Goal: Task Accomplishment & Management: Use online tool/utility

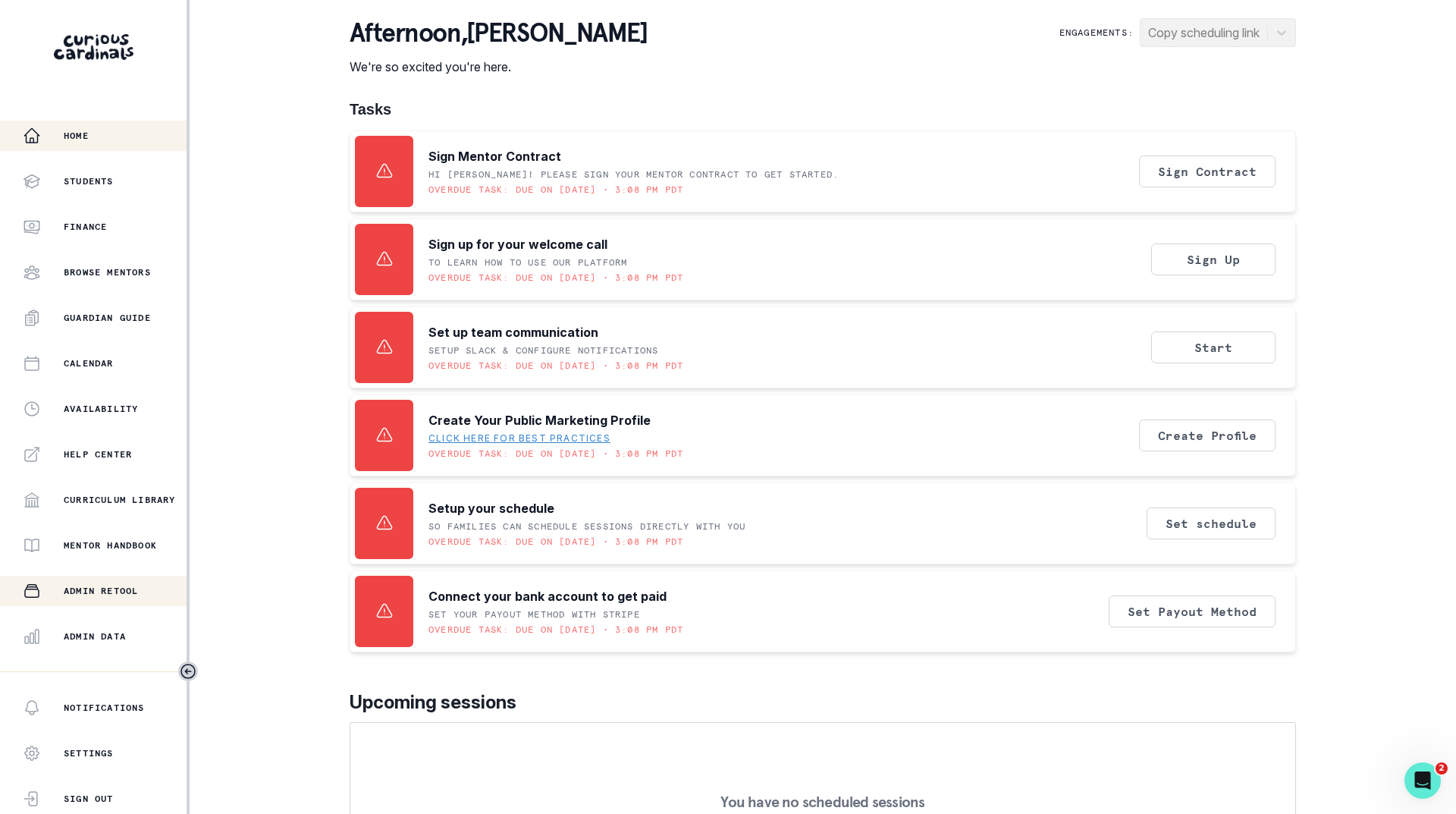
scroll to position [117, 0]
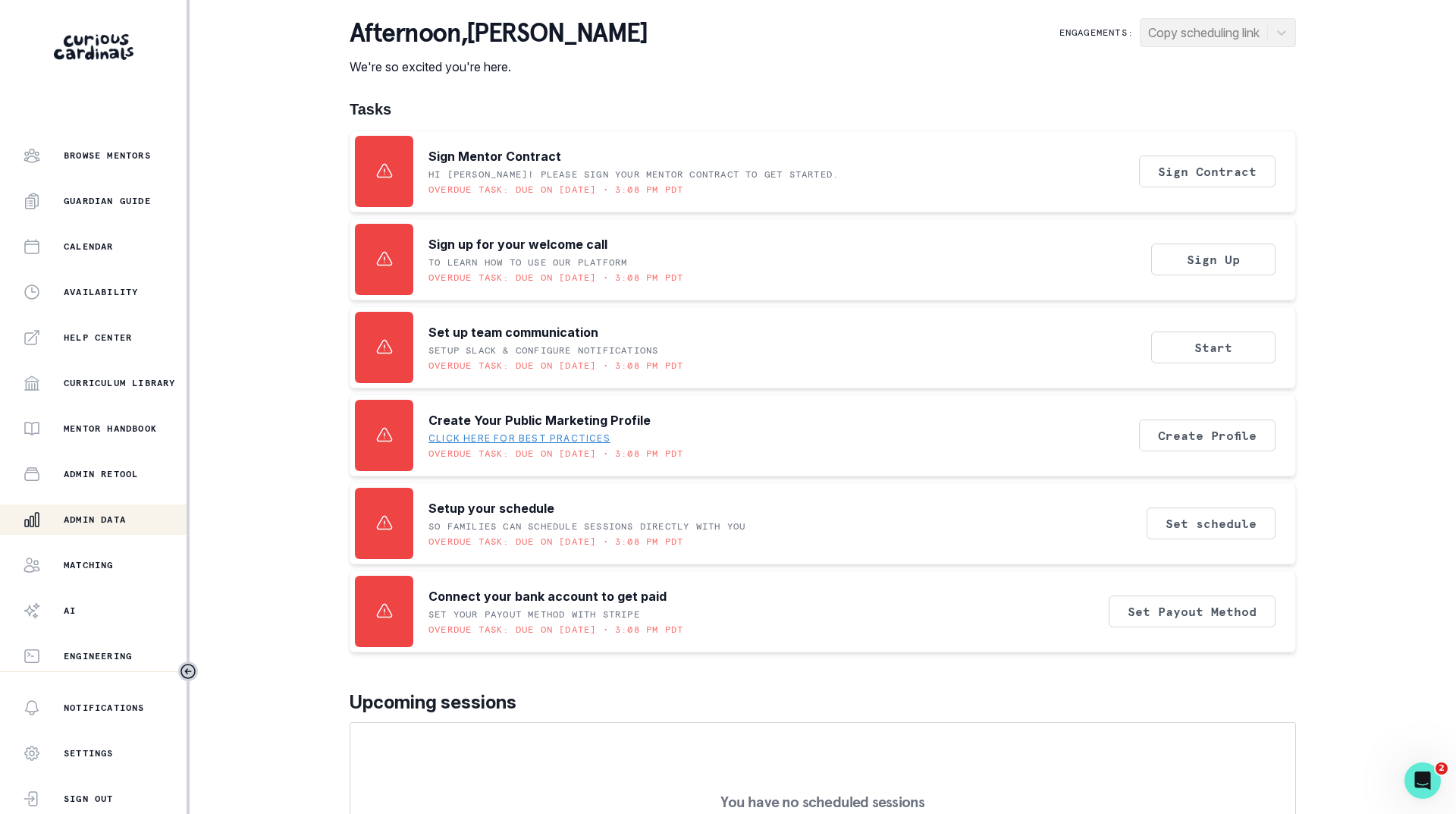
click at [99, 518] on p "Admin Data" at bounding box center [94, 519] width 62 height 12
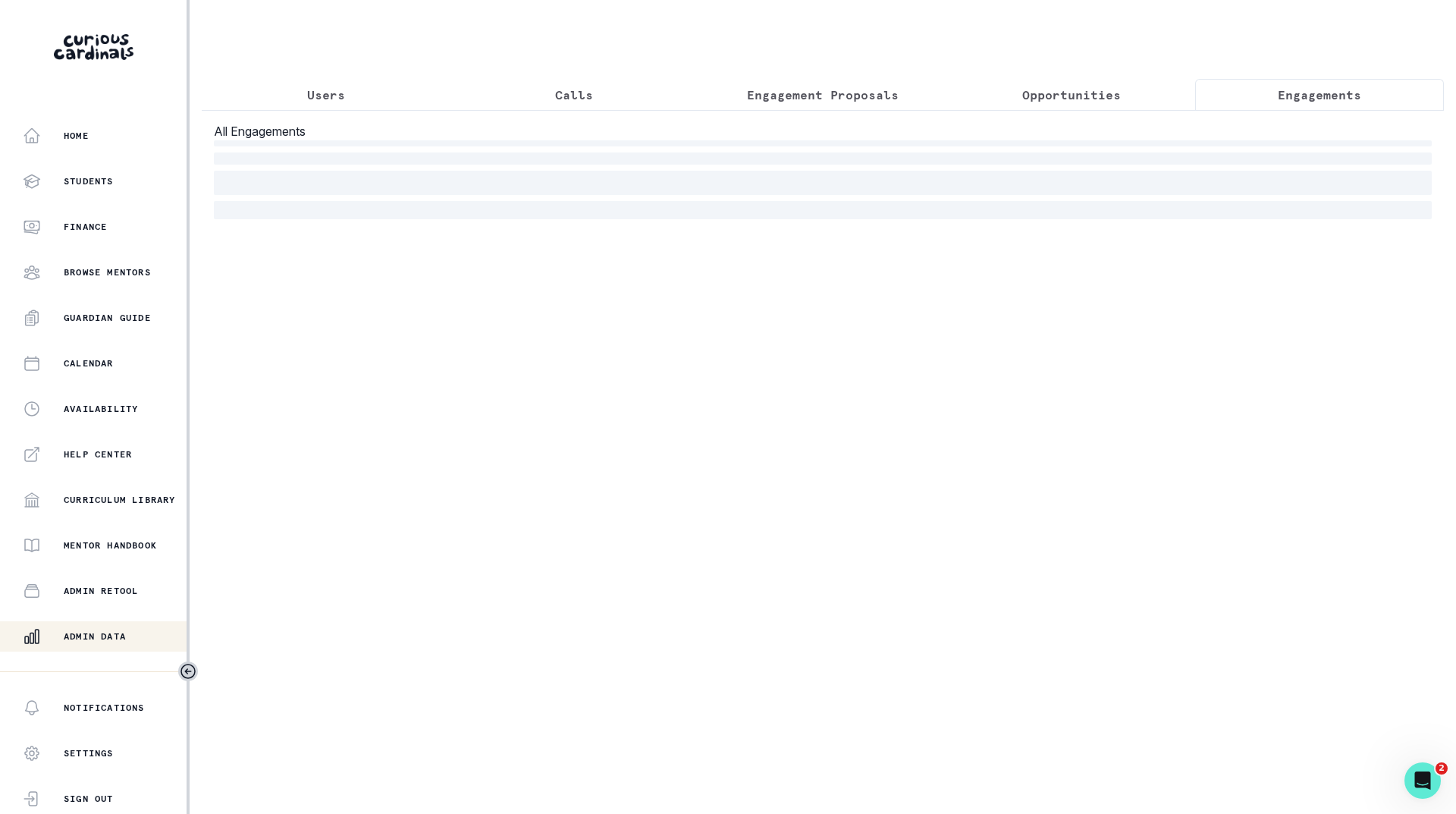
click at [1279, 97] on p "Engagements" at bounding box center [1320, 94] width 84 height 19
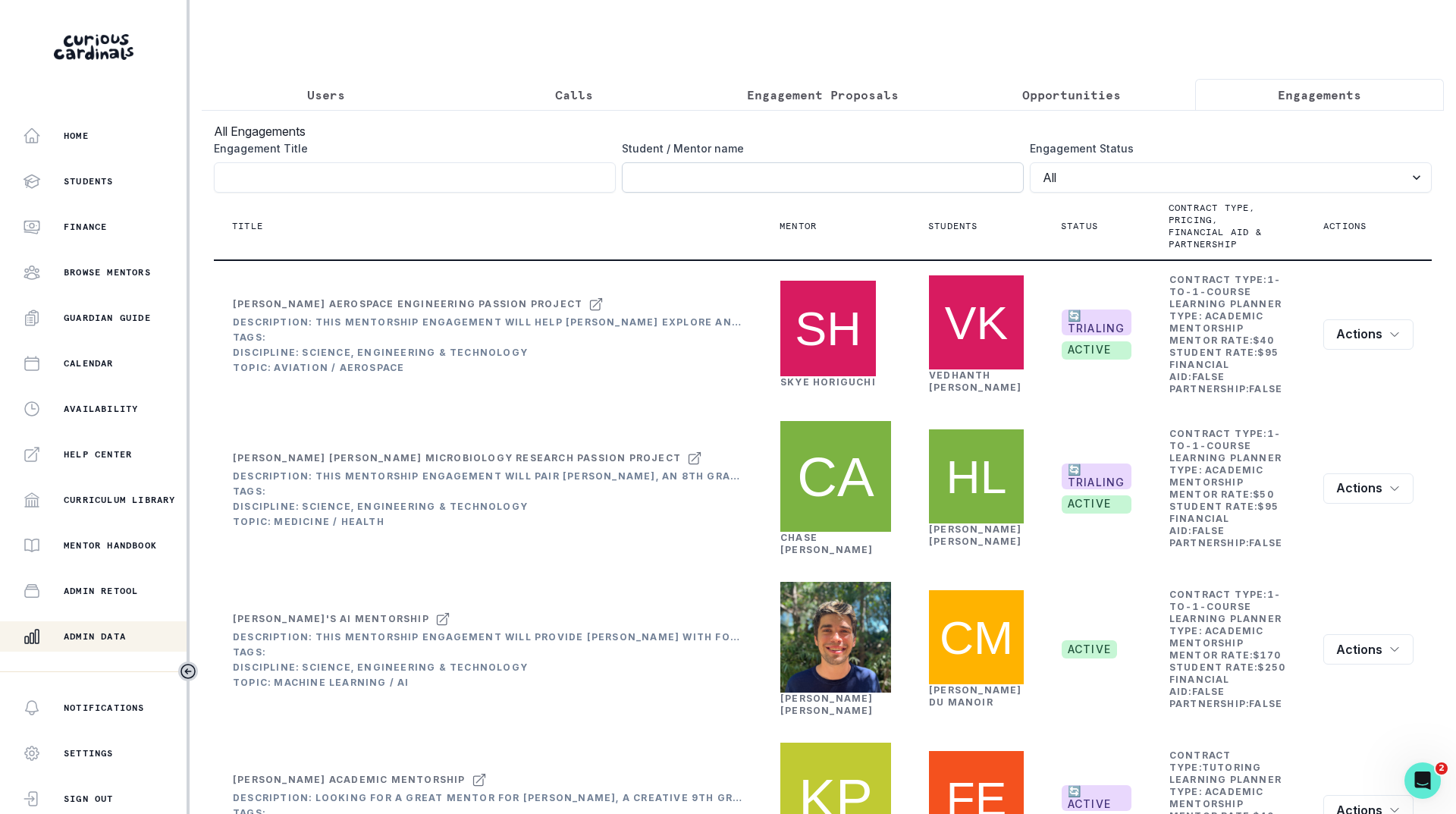
click at [835, 193] on input "Engagement Title" at bounding box center [823, 177] width 402 height 31
type input "[PERSON_NAME]"
click button "submit" at bounding box center [0, 0] width 0 height 0
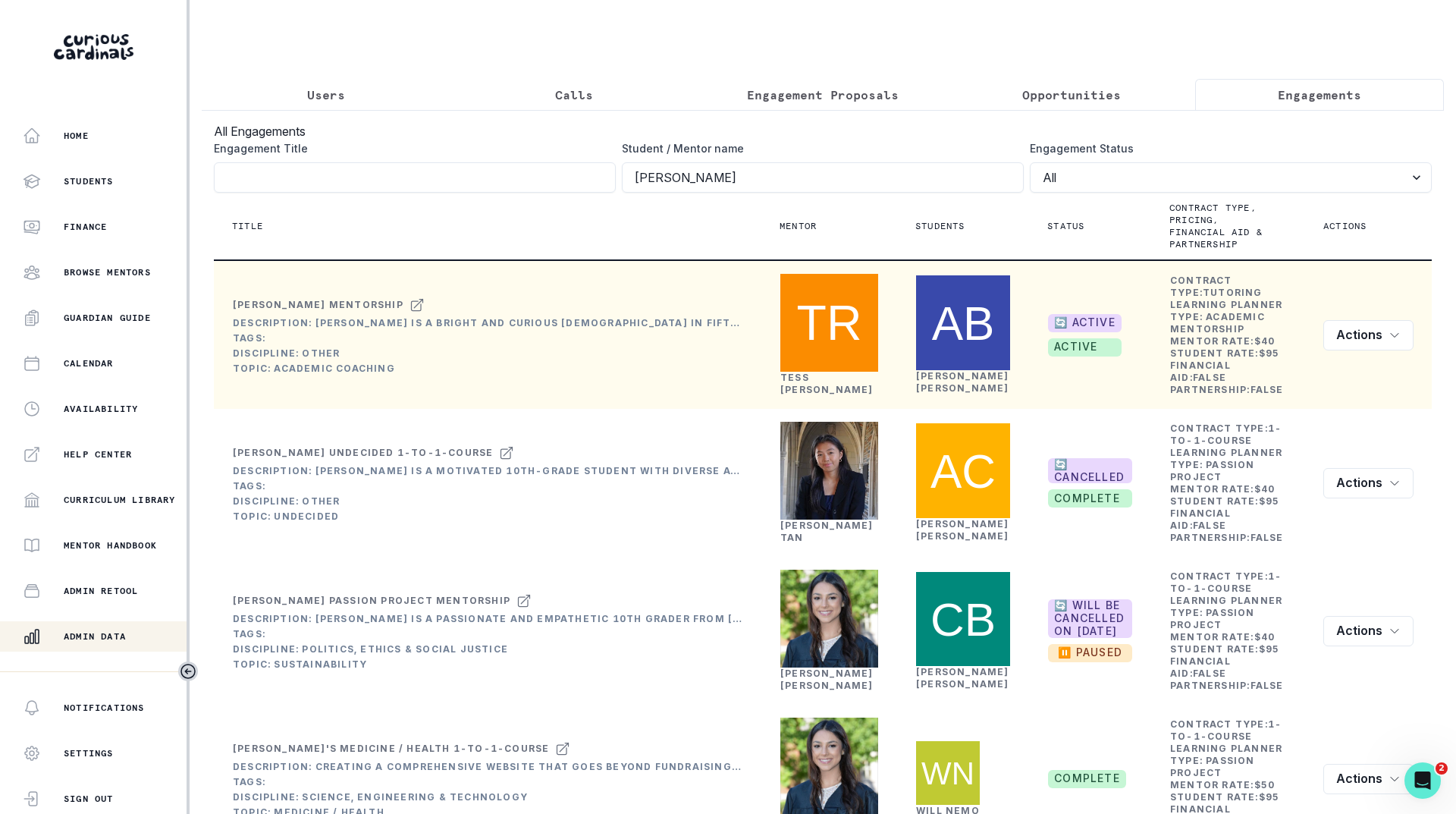
click at [816, 387] on link "[PERSON_NAME]" at bounding box center [827, 383] width 93 height 23
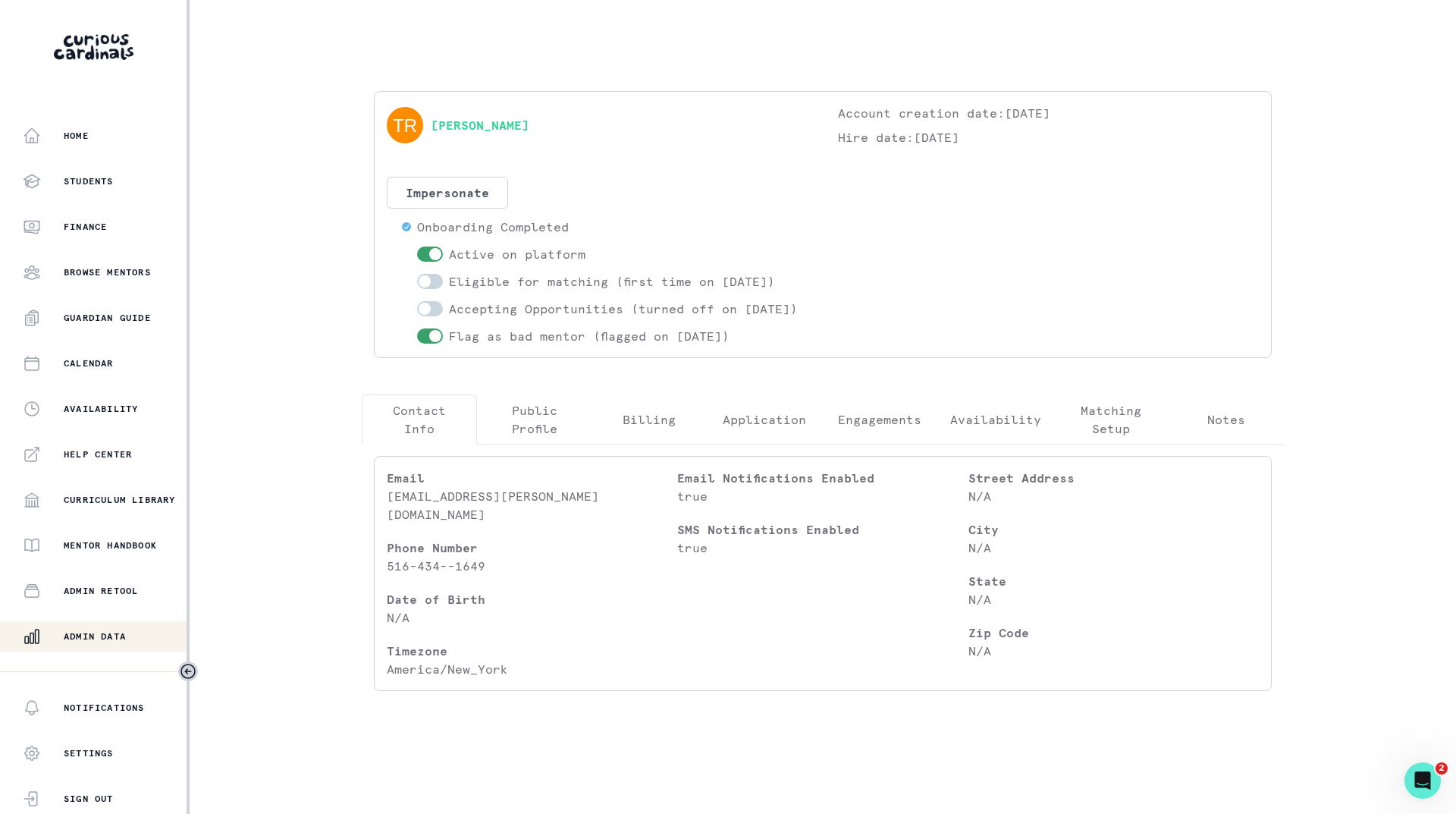
click at [865, 429] on p "Engagements" at bounding box center [880, 419] width 84 height 19
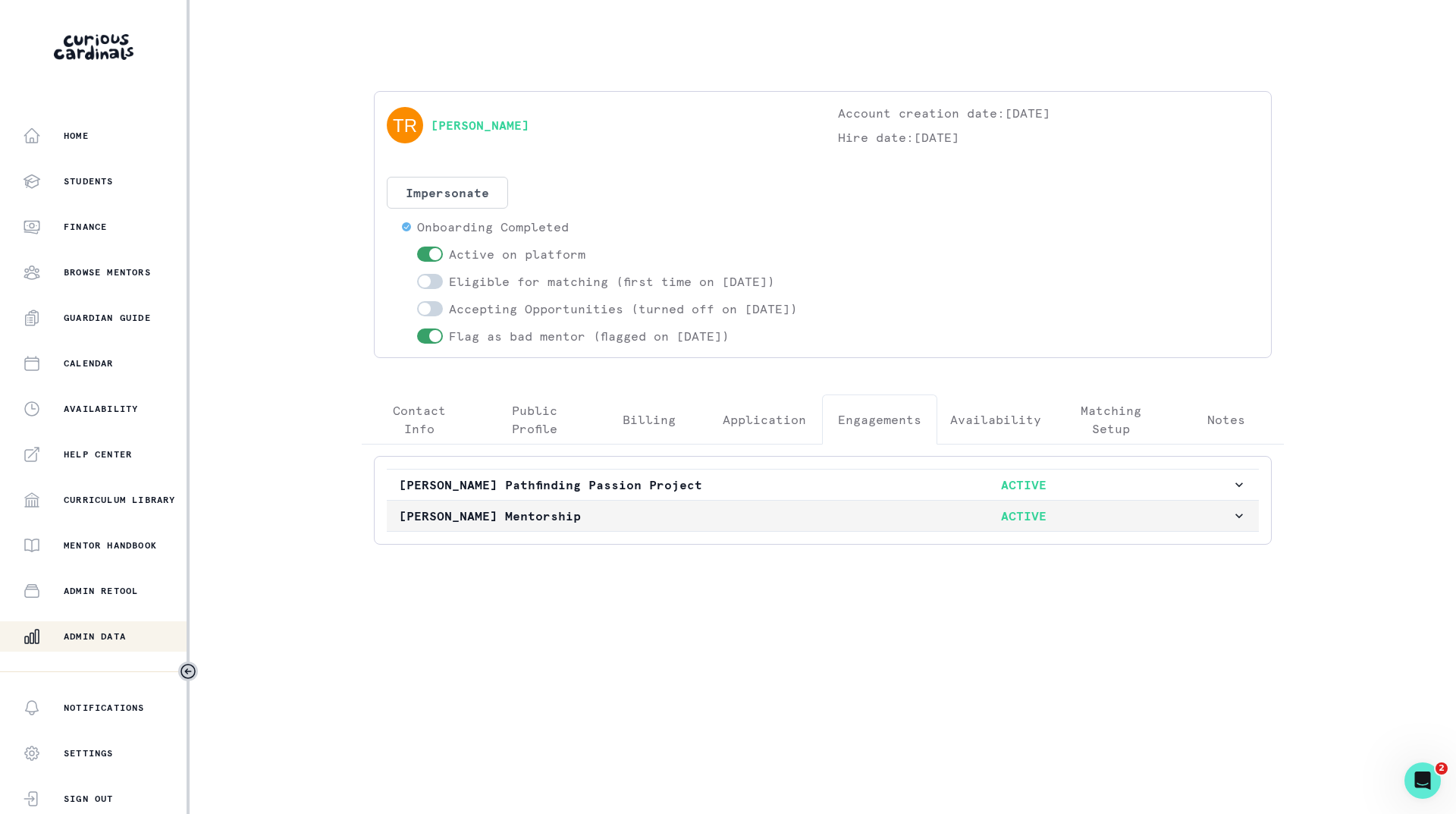
click at [740, 524] on button "[PERSON_NAME] Mentorship ACTIVE" at bounding box center [823, 516] width 872 height 31
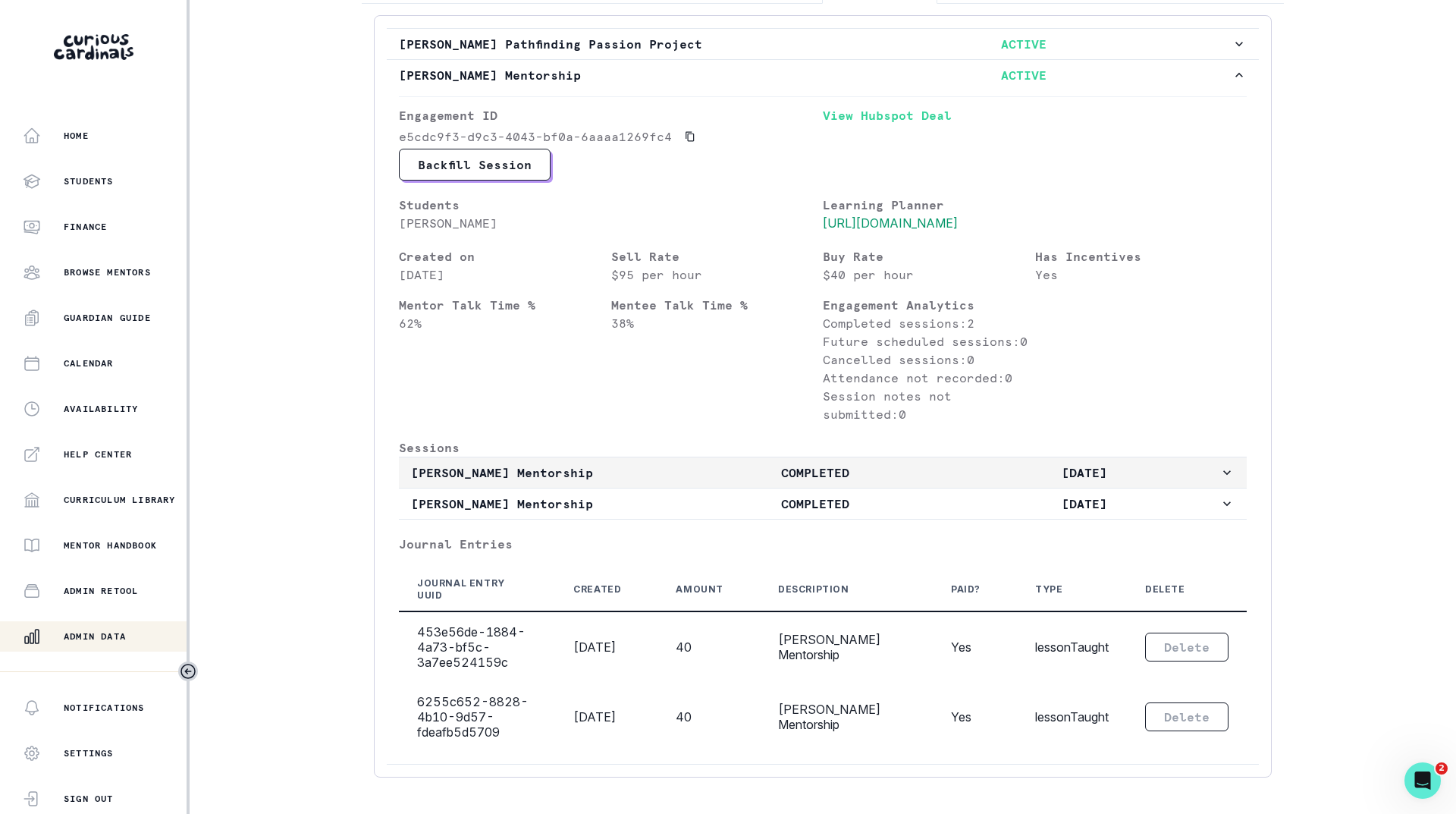
scroll to position [455, 0]
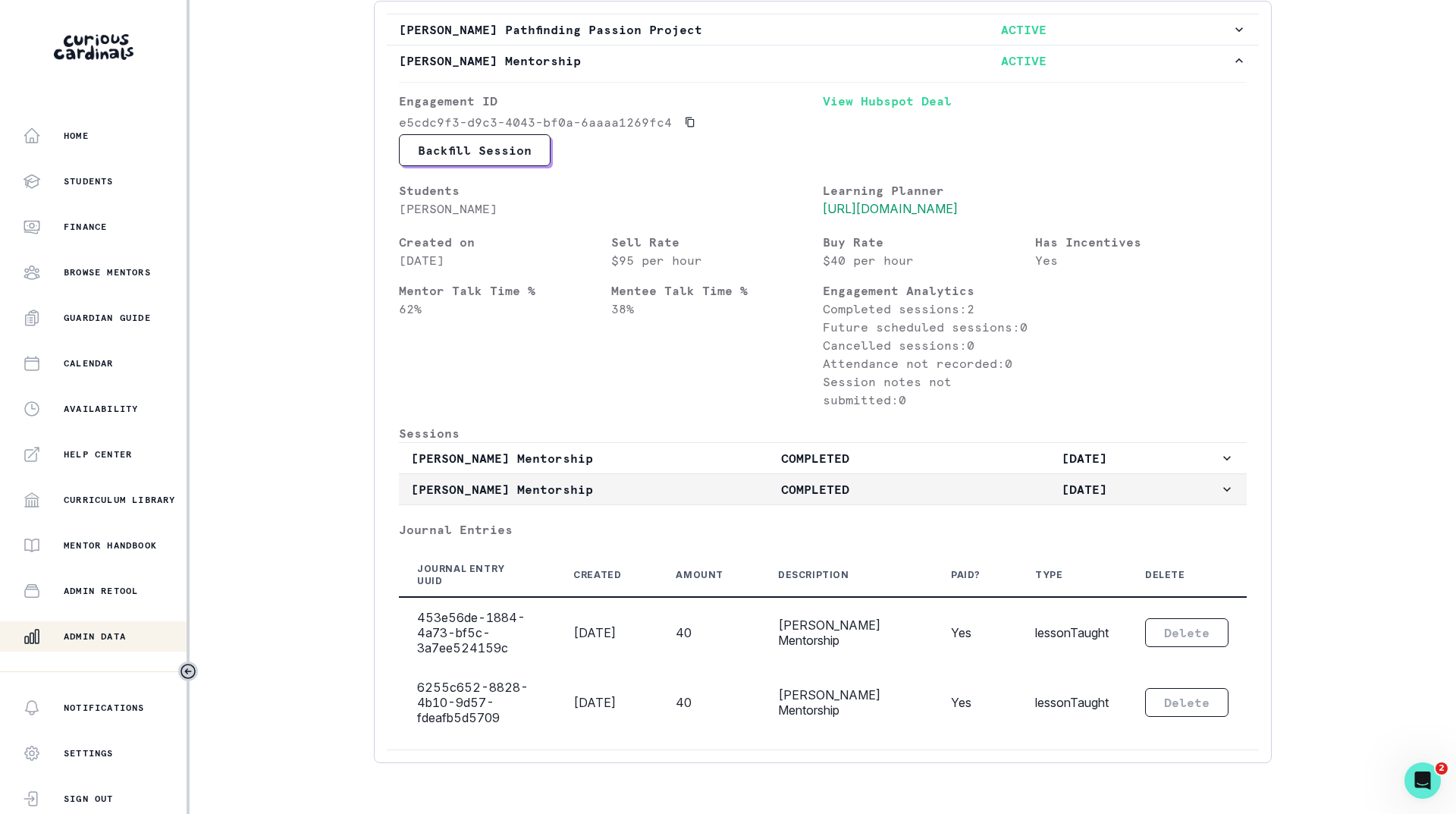
click at [748, 498] on p "COMPLETED" at bounding box center [815, 489] width 269 height 19
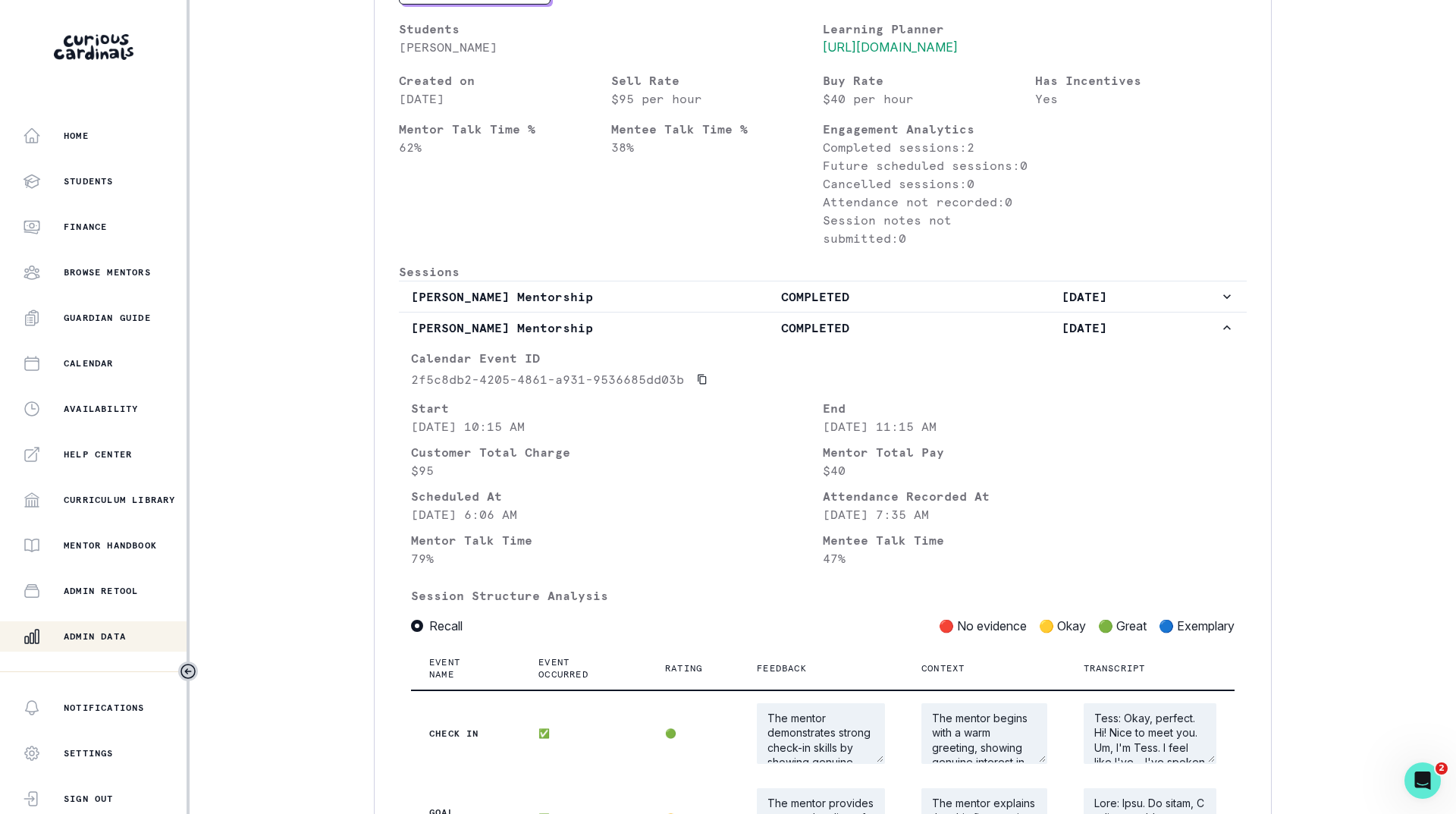
scroll to position [607, 0]
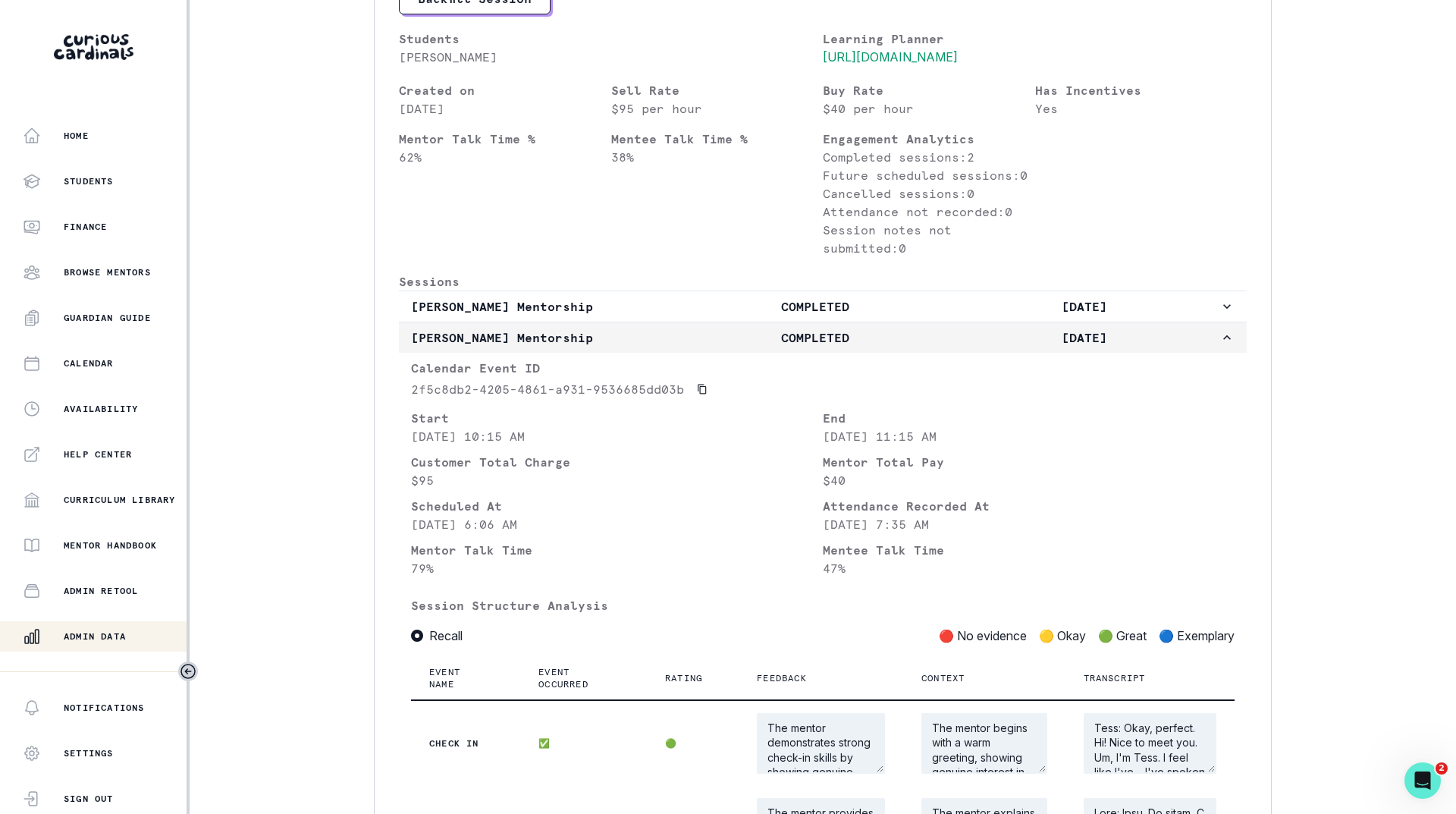
click at [761, 353] on button "[PERSON_NAME] Mentorship COMPLETED [DATE]" at bounding box center [823, 338] width 848 height 31
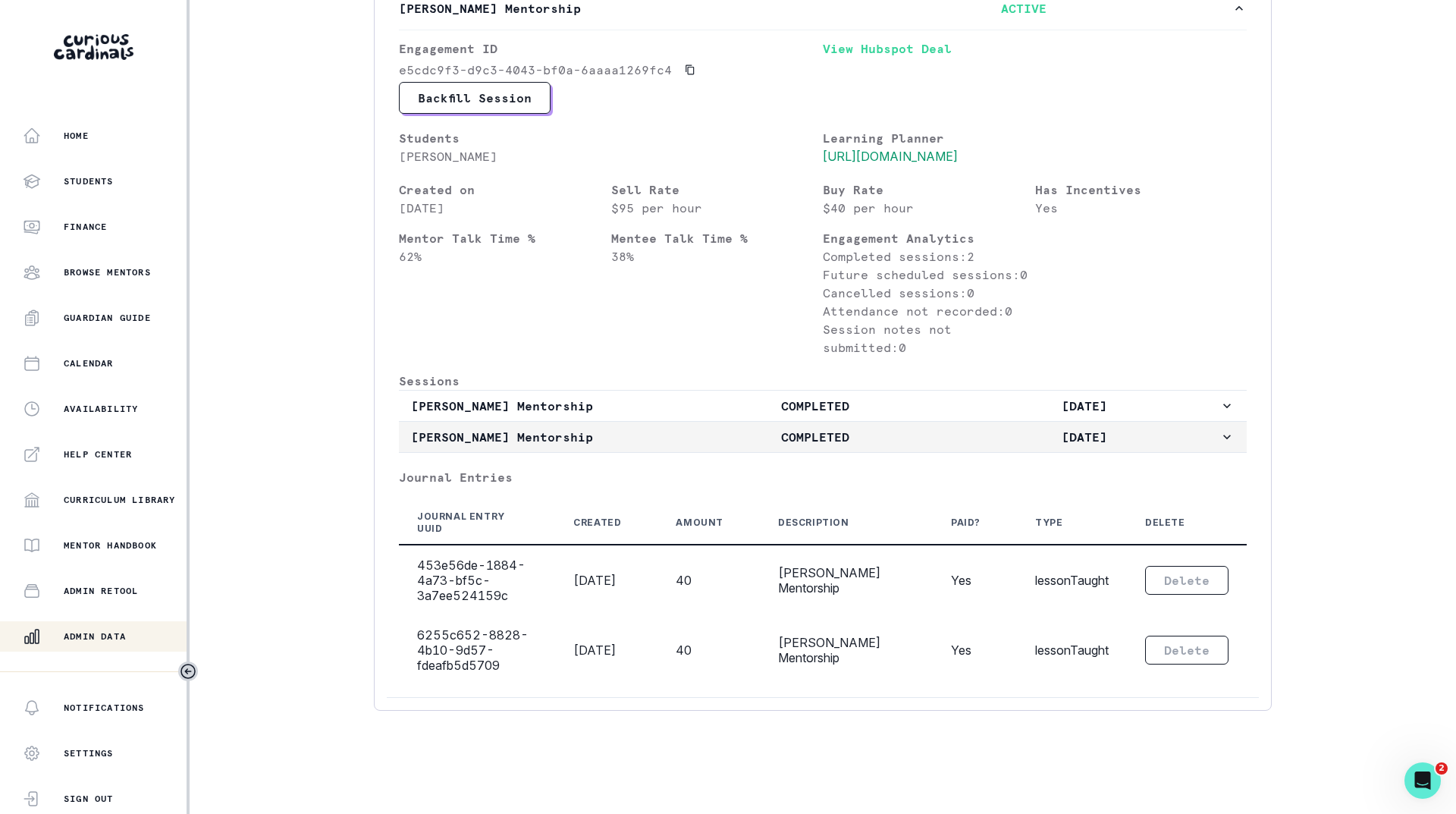
scroll to position [563, 0]
click at [765, 401] on p "COMPLETED" at bounding box center [815, 405] width 269 height 19
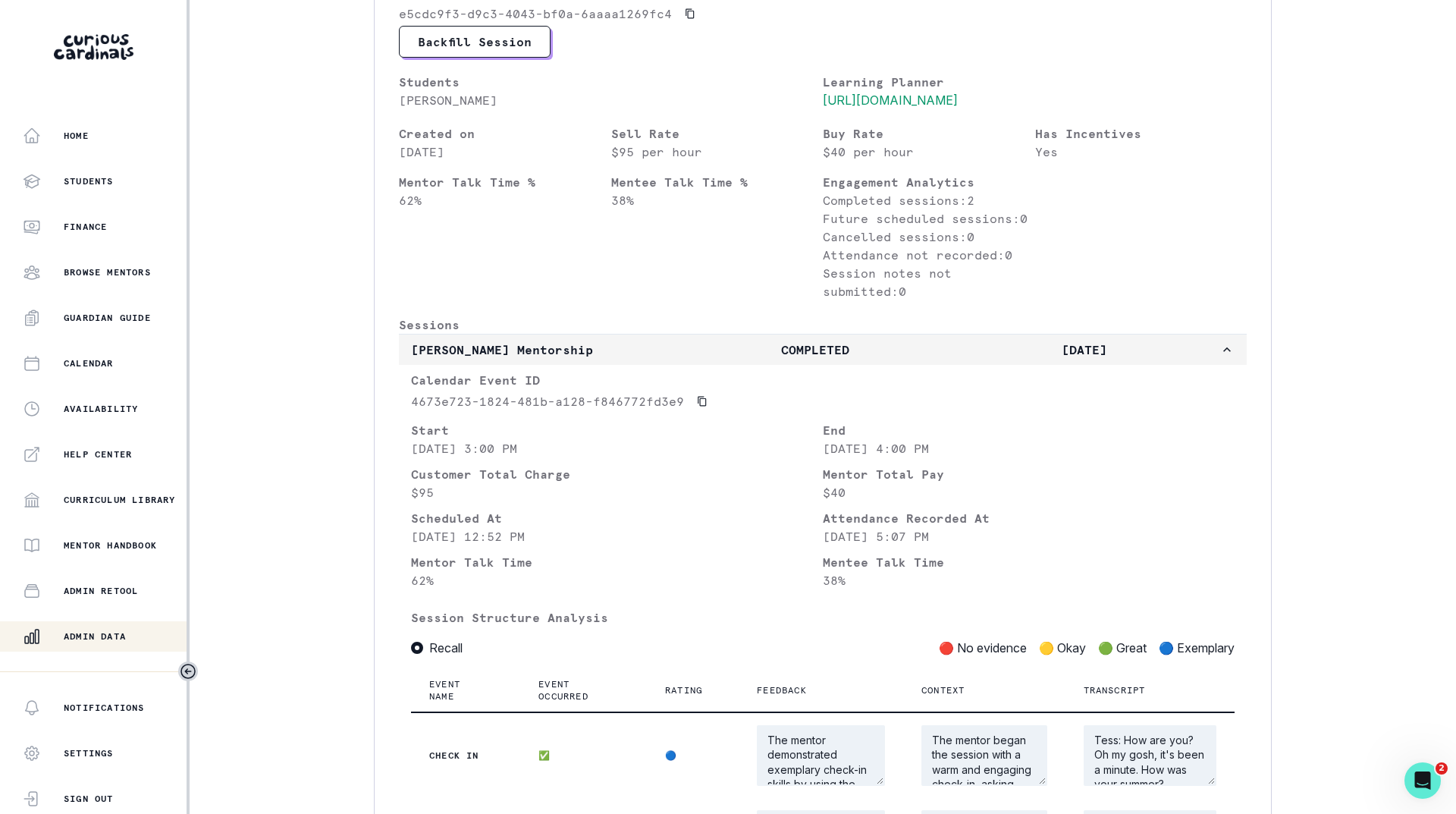
click at [765, 359] on p "COMPLETED" at bounding box center [815, 350] width 269 height 19
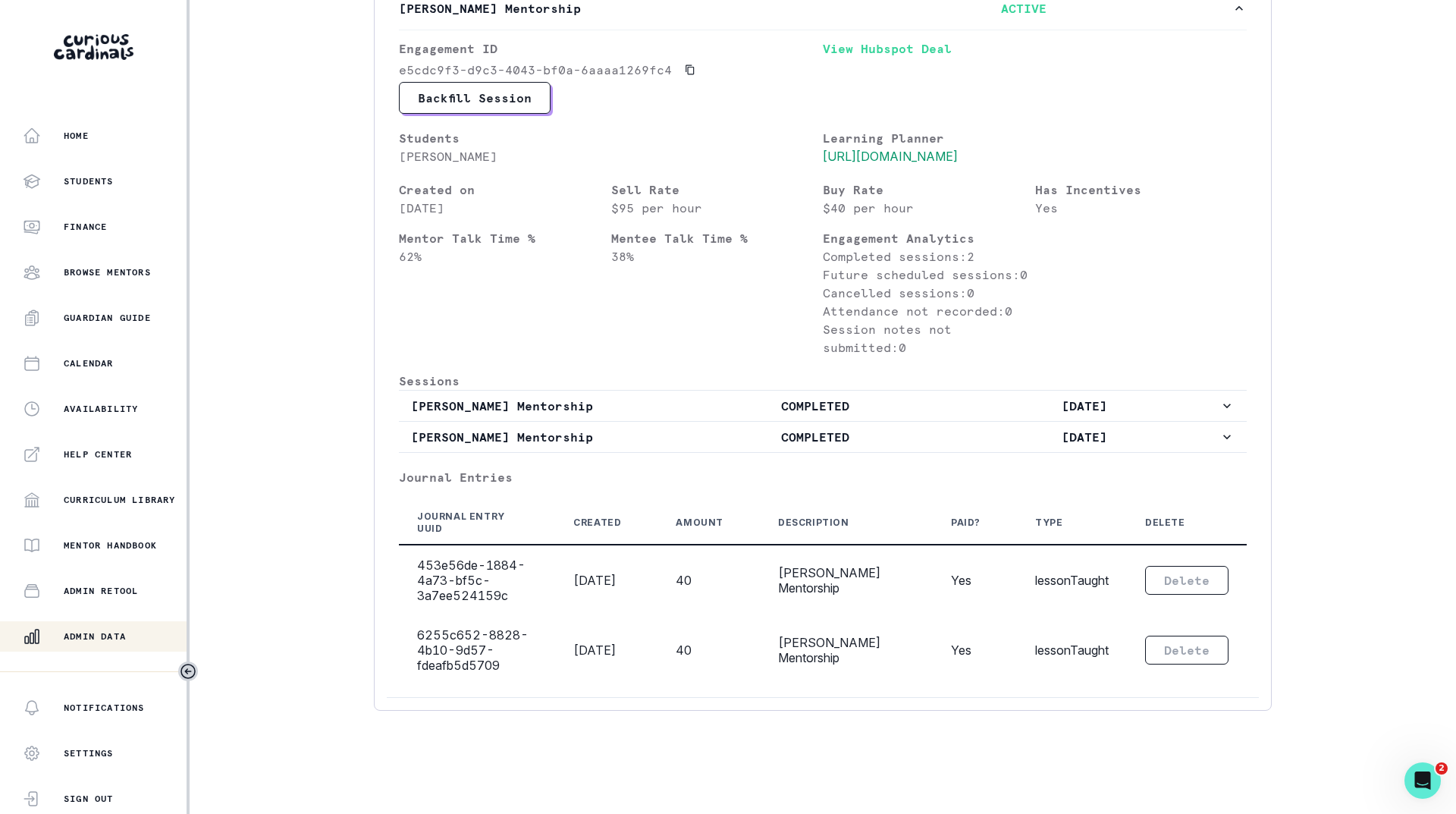
click at [84, 633] on p "Admin Data" at bounding box center [94, 636] width 62 height 12
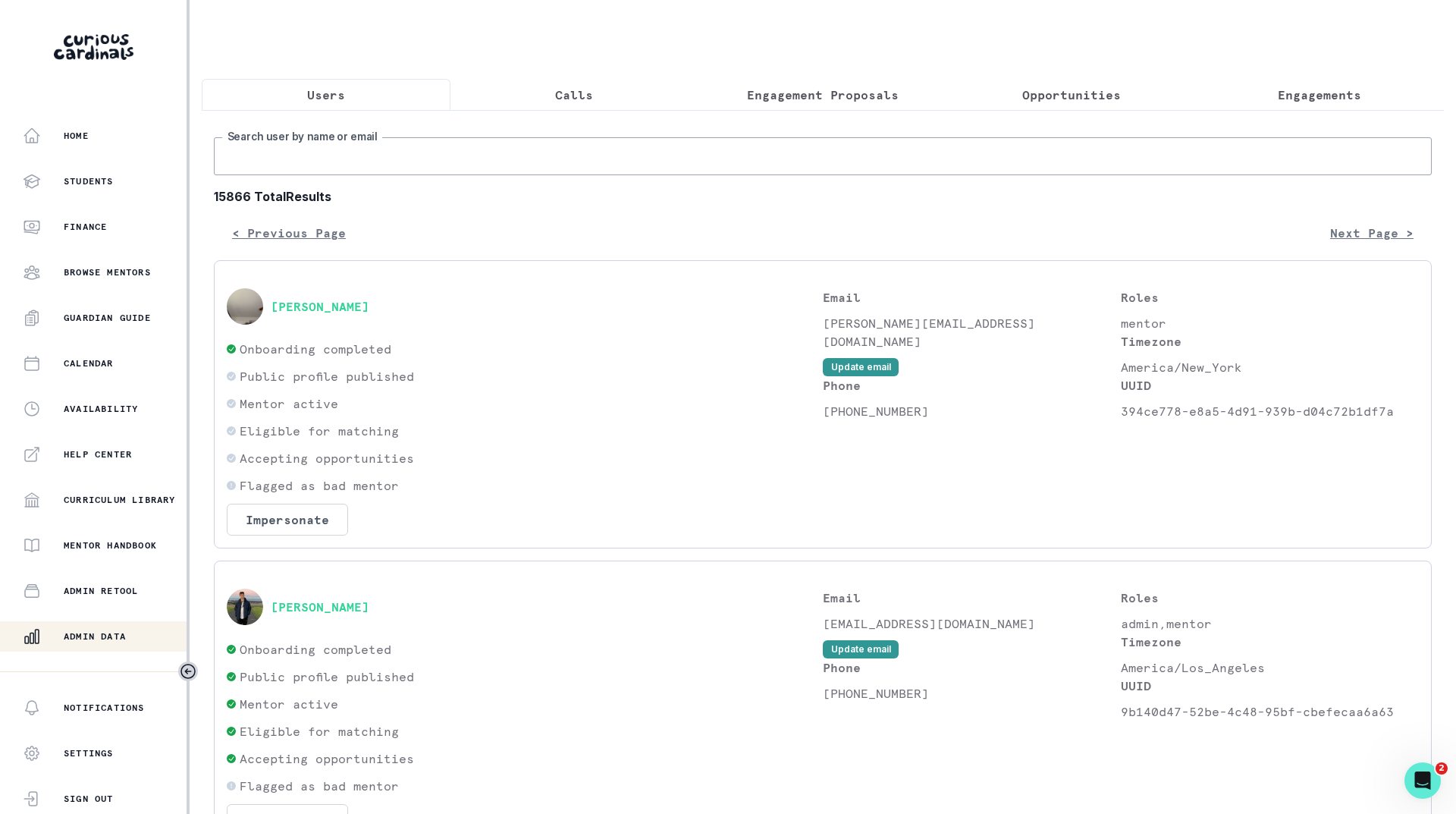
click at [436, 167] on input "Search user by name or email" at bounding box center [823, 156] width 1218 height 38
type input "nandini"
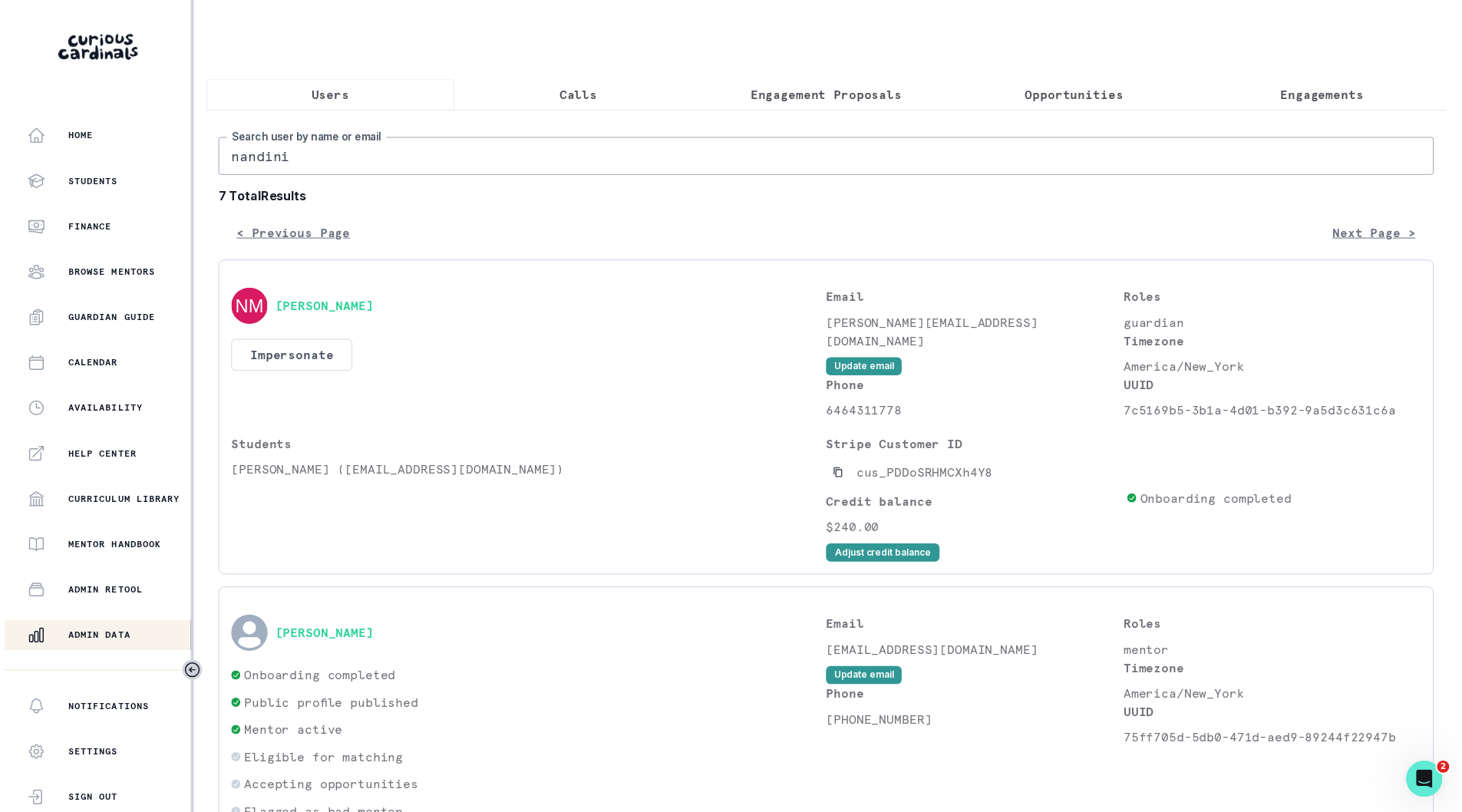
scroll to position [77, 0]
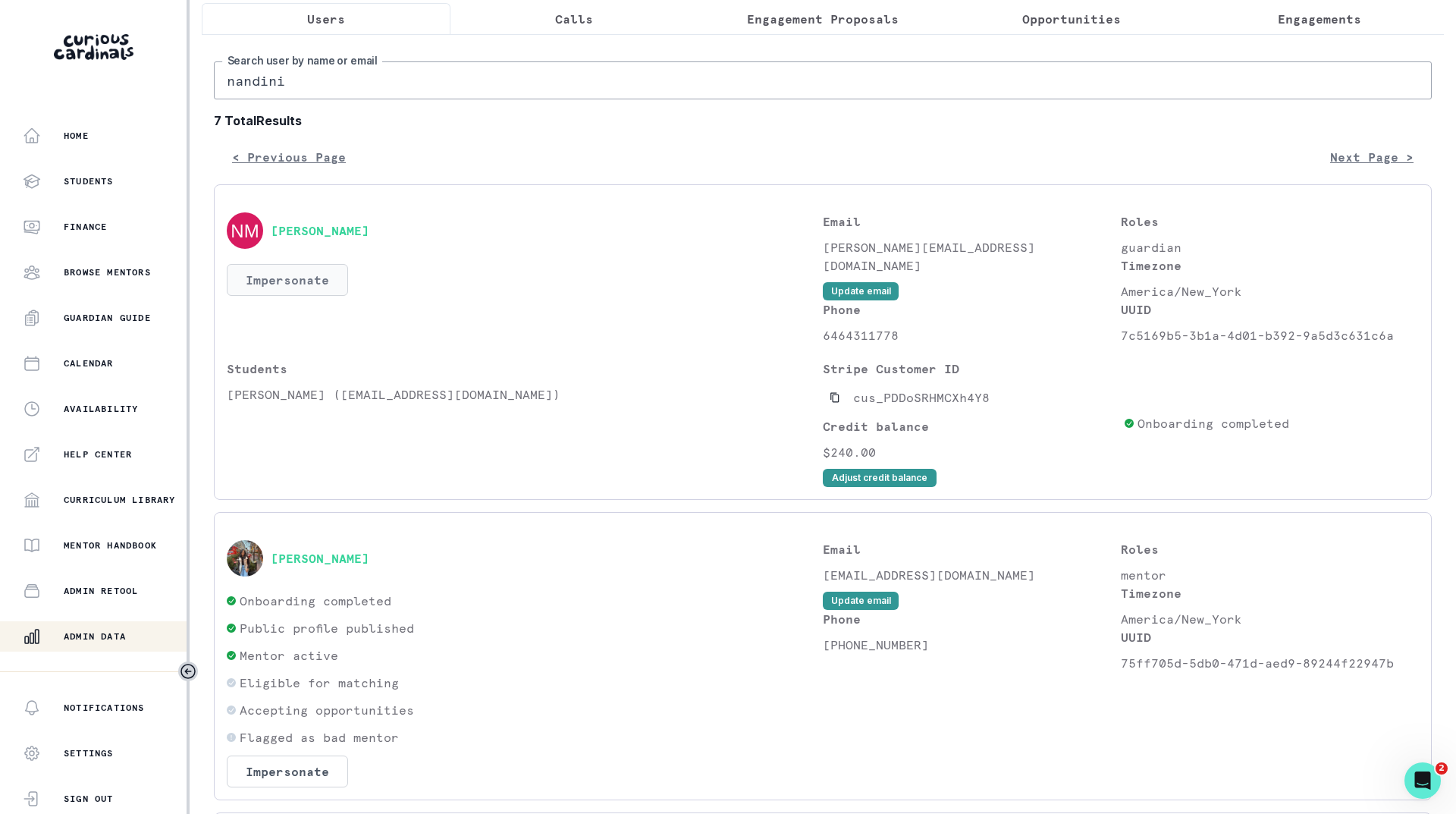
click at [277, 296] on button "Impersonate" at bounding box center [287, 280] width 122 height 32
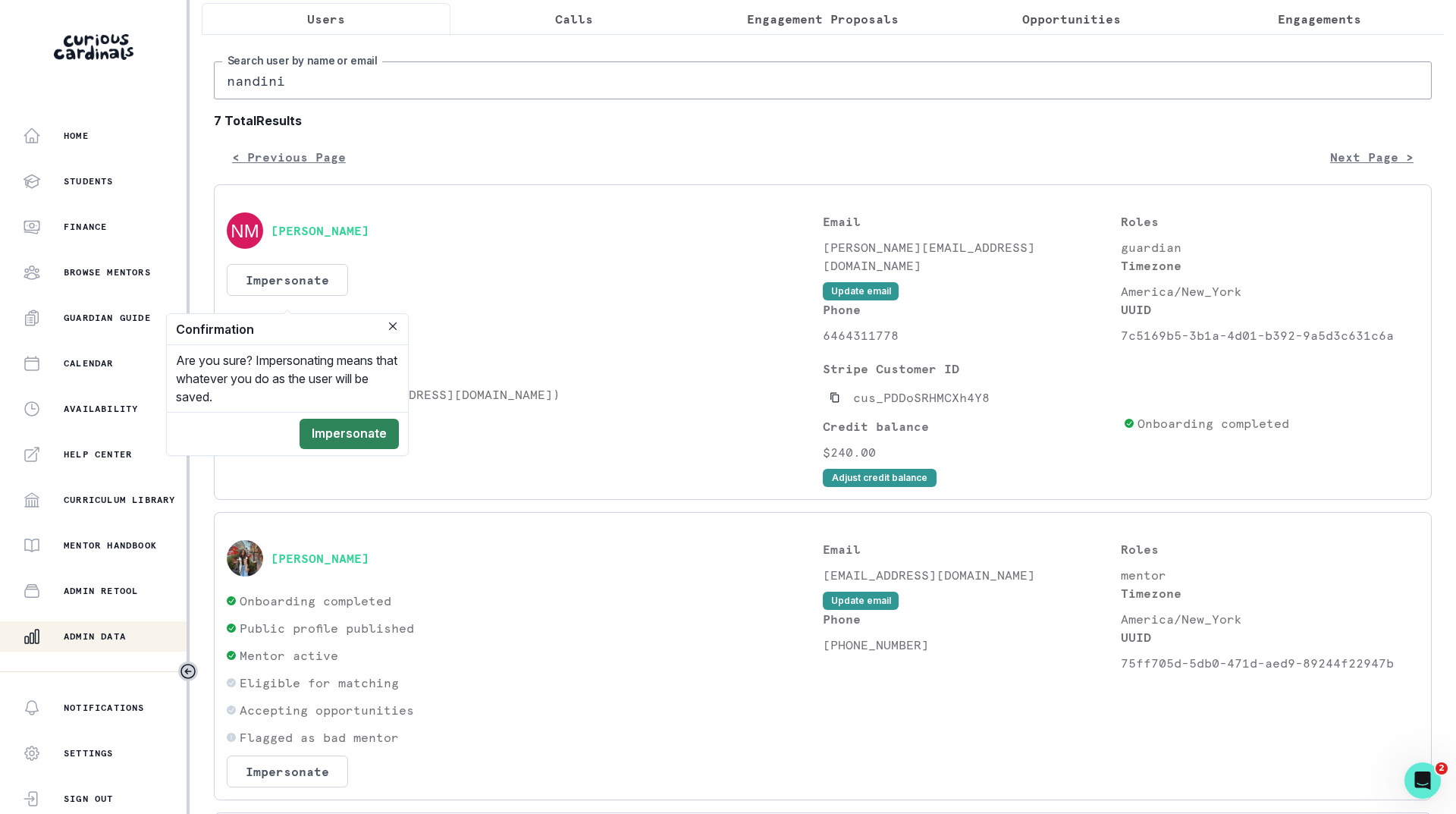
click at [346, 427] on button "Impersonate" at bounding box center [349, 434] width 99 height 31
